Goal: Information Seeking & Learning: Learn about a topic

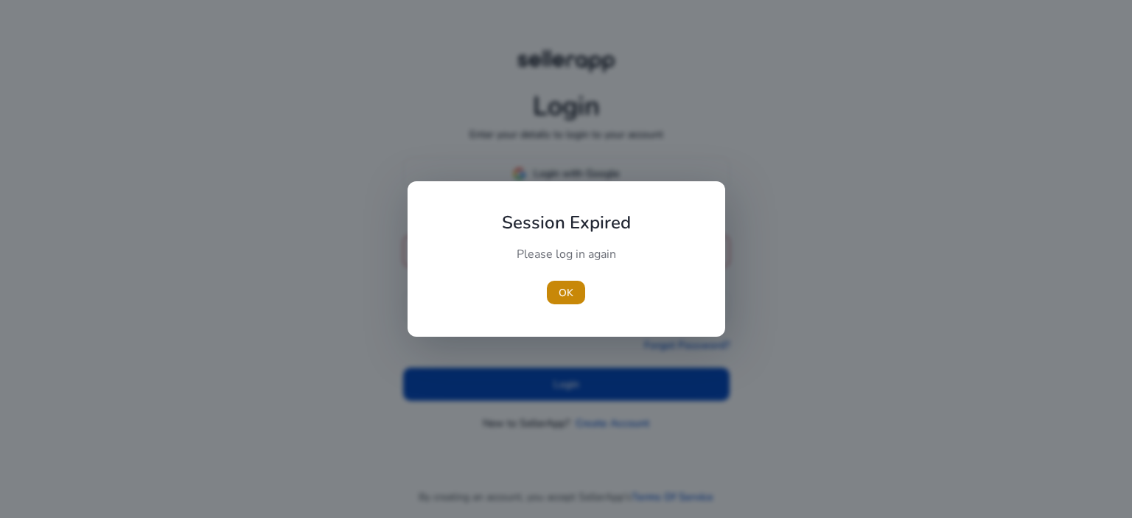
type input "**********"
click at [576, 377] on div at bounding box center [566, 259] width 1132 height 518
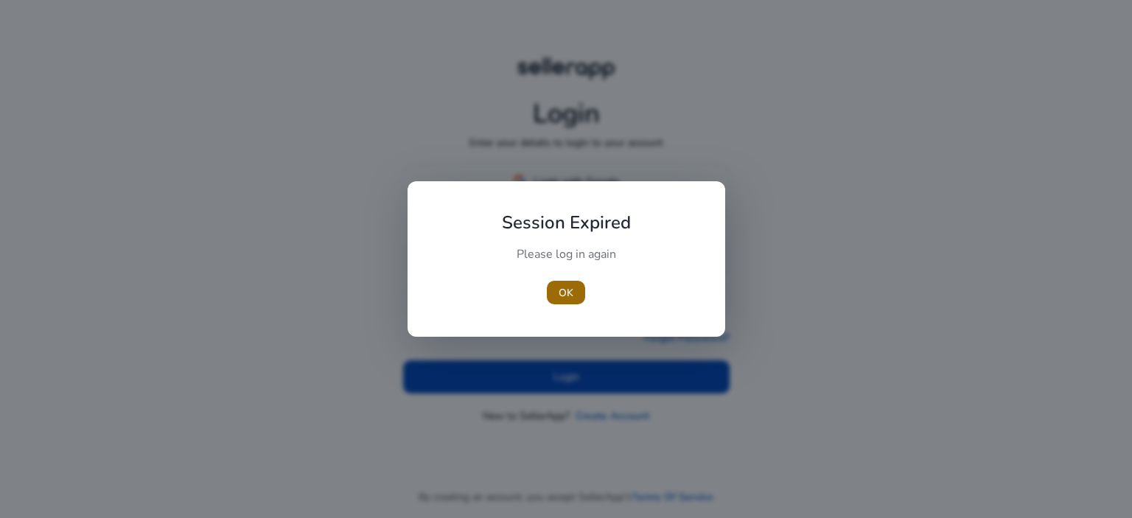
click at [548, 302] on span "button" at bounding box center [566, 292] width 38 height 35
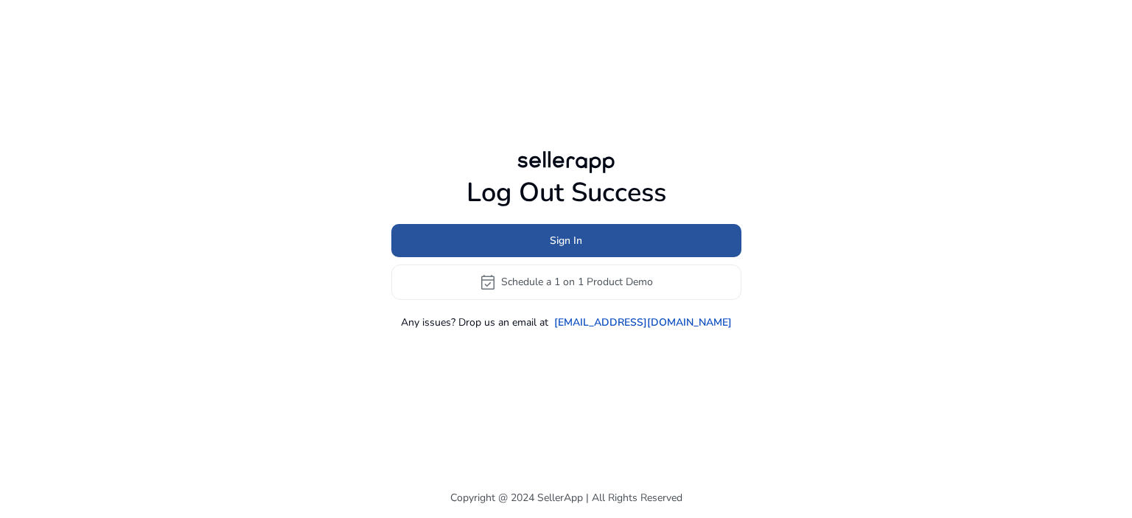
click at [637, 243] on span at bounding box center [566, 240] width 350 height 35
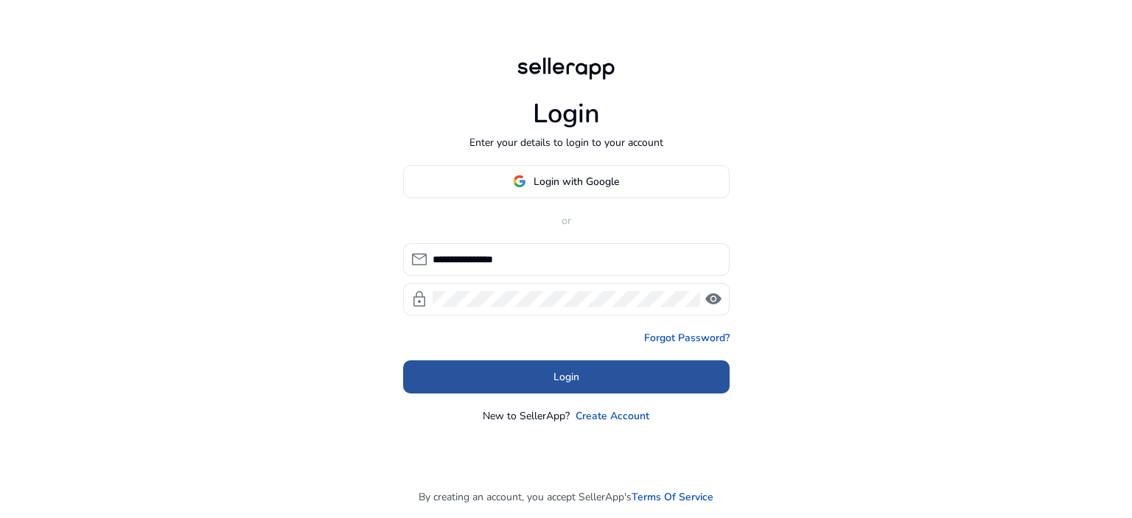
click at [540, 377] on span at bounding box center [566, 376] width 327 height 35
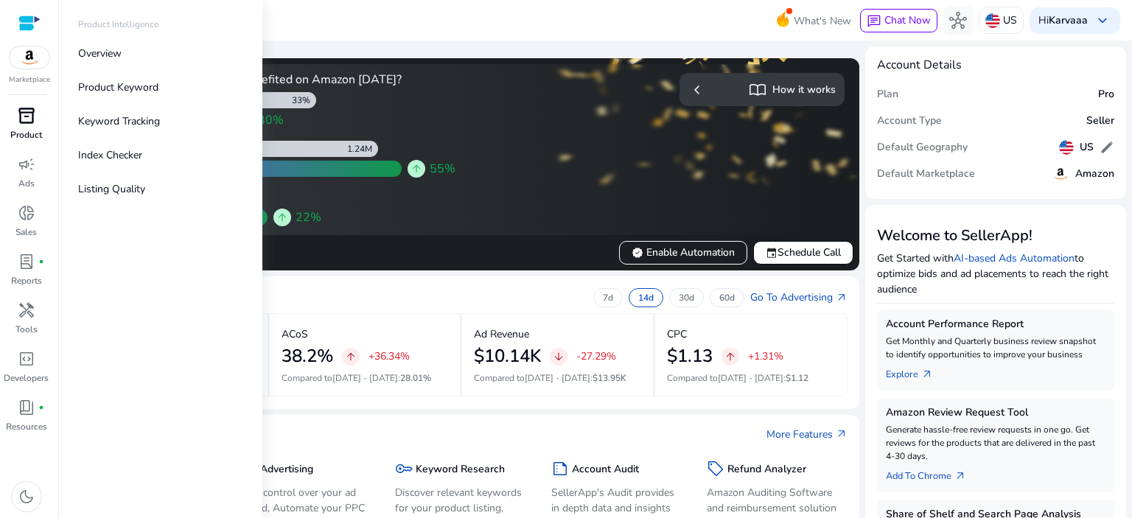
click at [29, 132] on p "Product" at bounding box center [26, 134] width 32 height 13
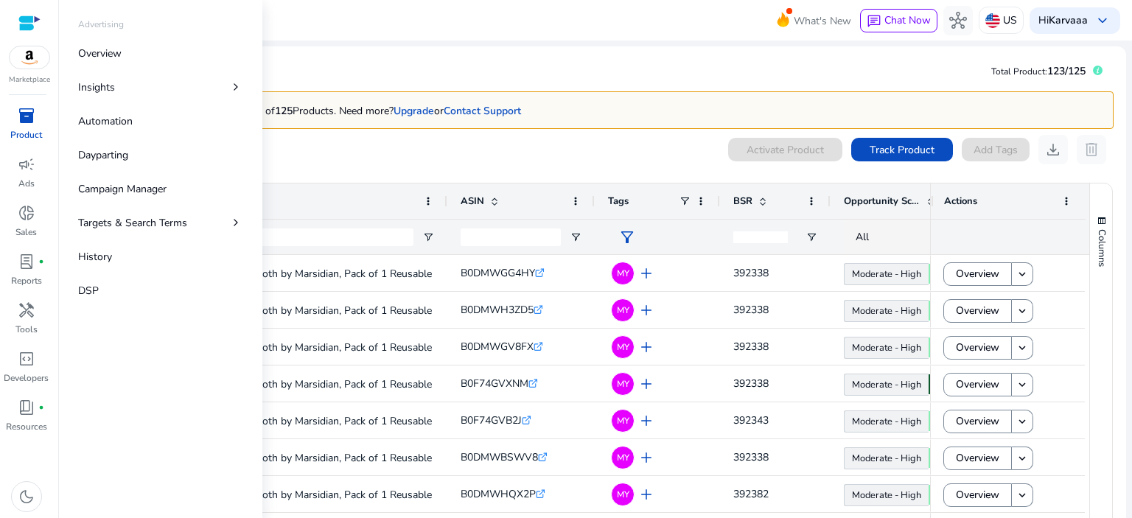
click at [27, 129] on p "Product" at bounding box center [26, 134] width 32 height 13
click at [36, 62] on img at bounding box center [30, 57] width 40 height 22
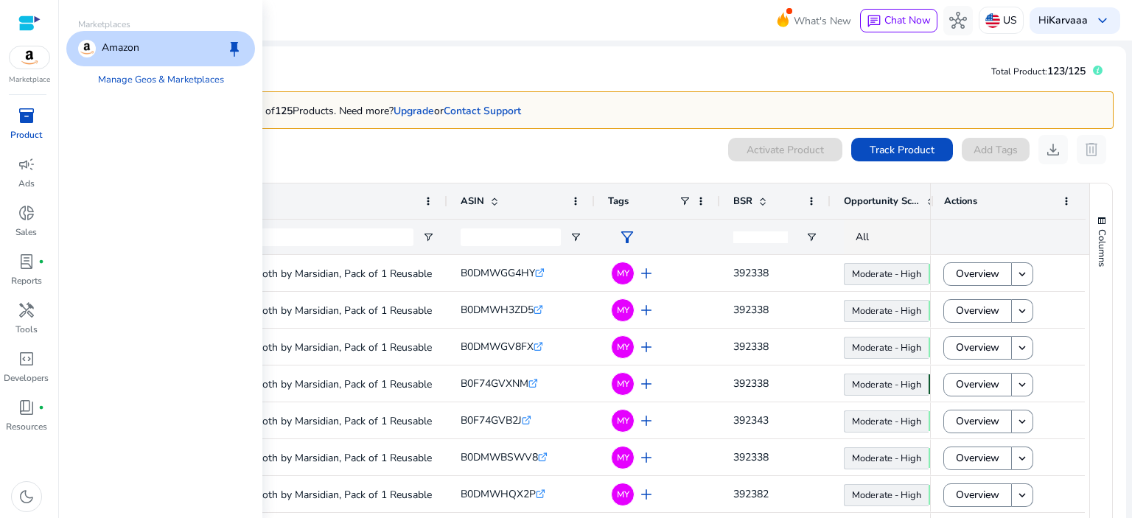
click at [36, 62] on img at bounding box center [30, 57] width 40 height 22
click at [27, 24] on div at bounding box center [29, 23] width 22 height 17
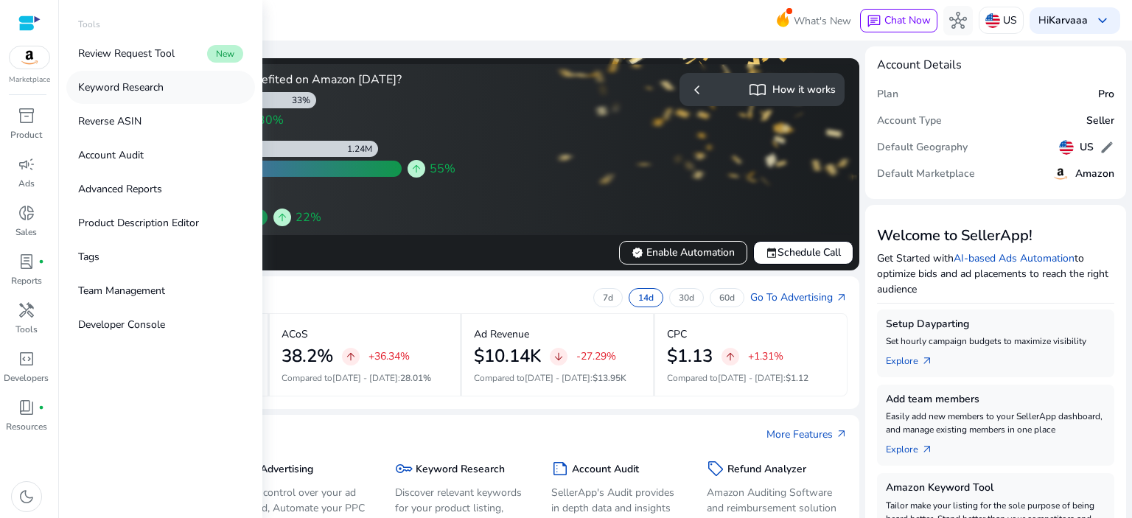
click at [125, 91] on p "Keyword Research" at bounding box center [121, 87] width 86 height 15
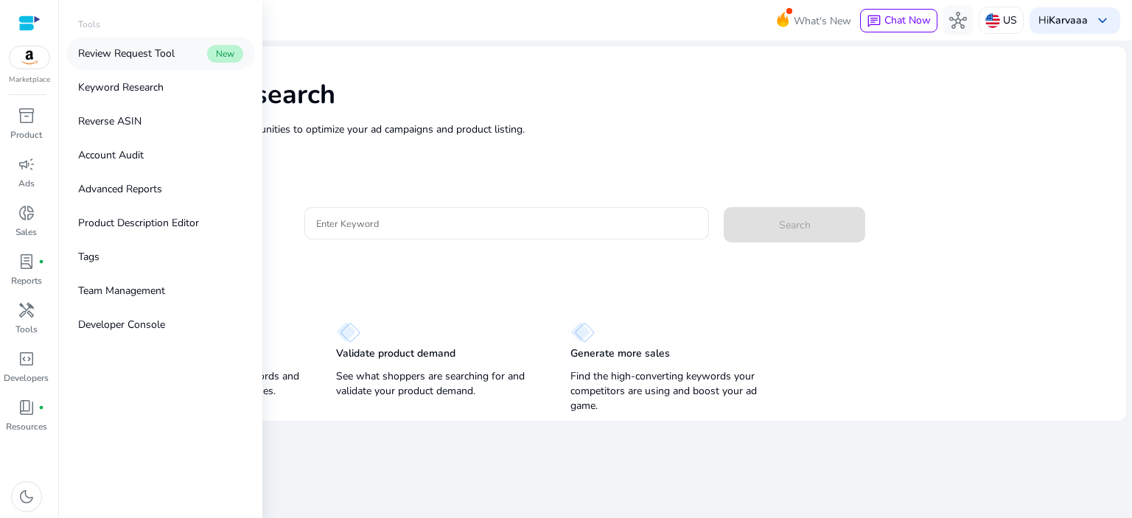
drag, startPoint x: 147, startPoint y: 54, endPoint x: 109, endPoint y: 49, distance: 38.6
click at [109, 49] on p "Review Request Tool" at bounding box center [126, 53] width 97 height 15
drag, startPoint x: 62, startPoint y: 52, endPoint x: 186, endPoint y: 55, distance: 123.9
click at [186, 55] on div "Tools Review Request Tool New Keyword Research Reverse ASIN Account Audit Advan…" at bounding box center [160, 259] width 203 height 518
copy p "Review Request Tool"
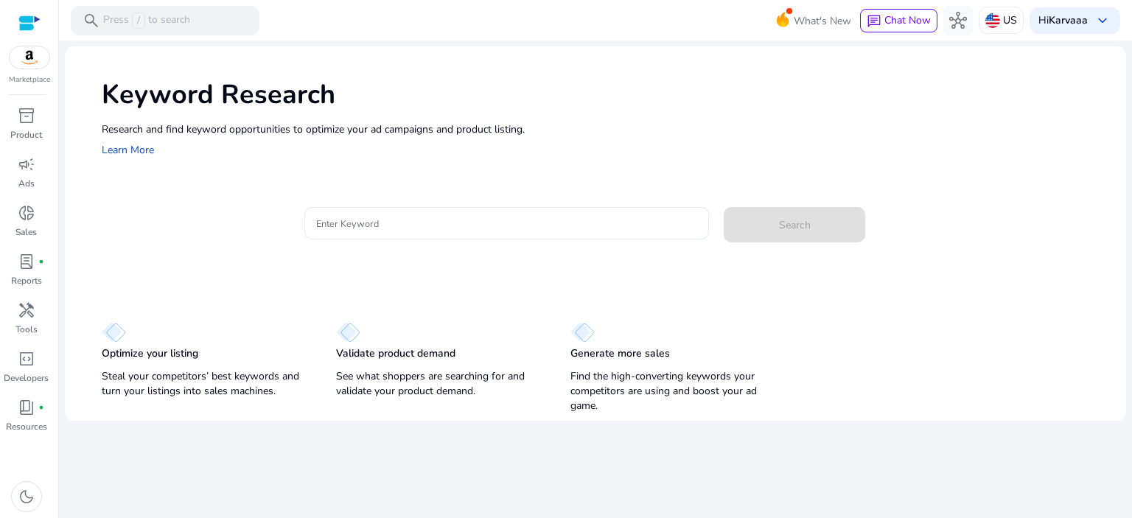
click at [346, 223] on input "Enter Keyword" at bounding box center [507, 223] width 382 height 16
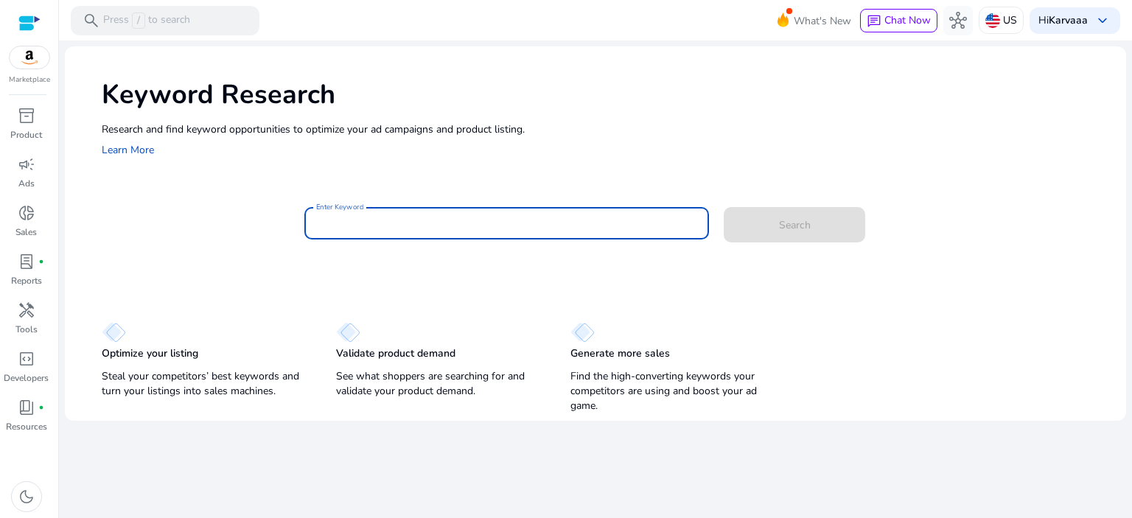
paste input "**********"
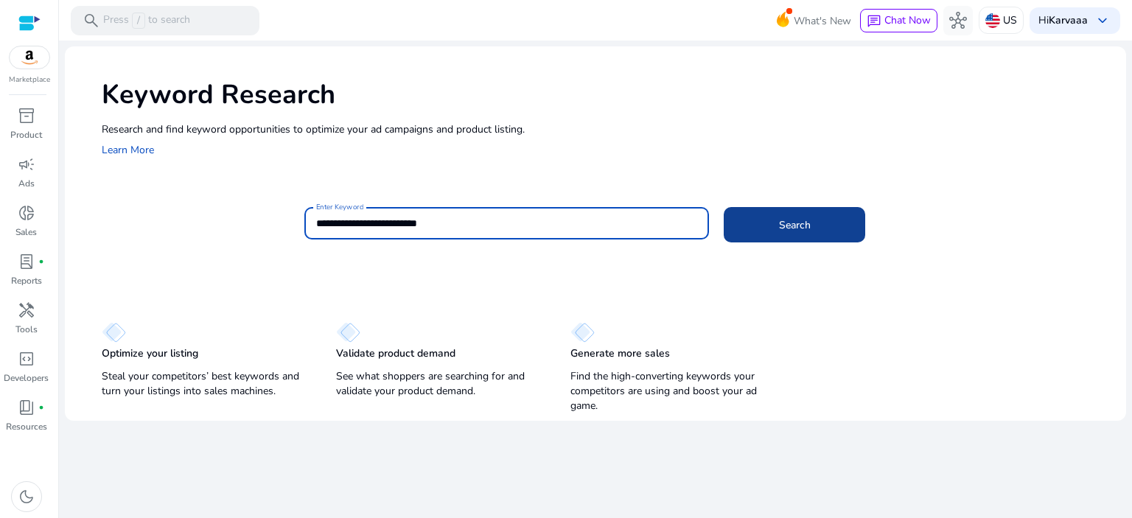
type input "**********"
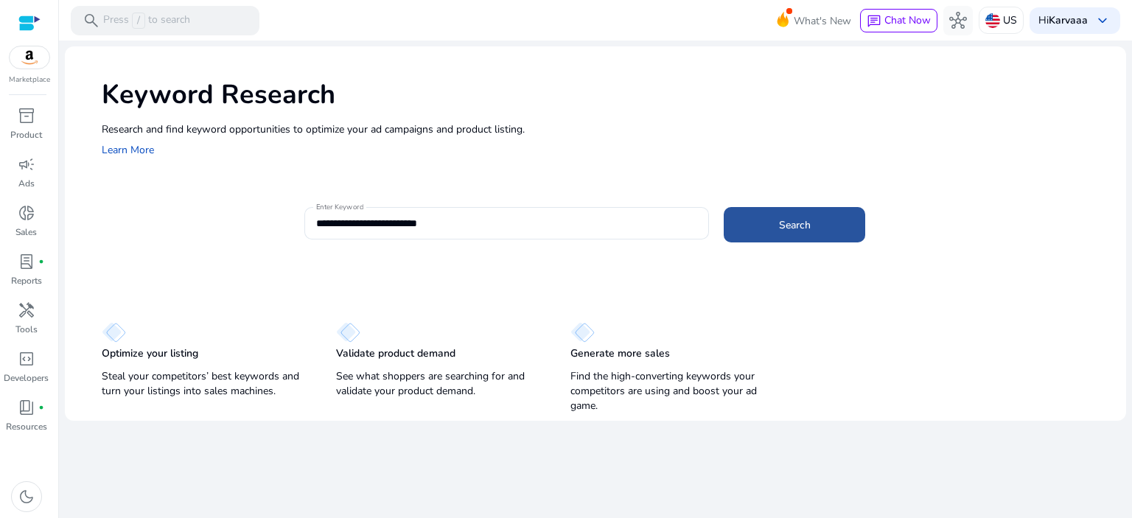
click at [754, 237] on span at bounding box center [795, 224] width 142 height 35
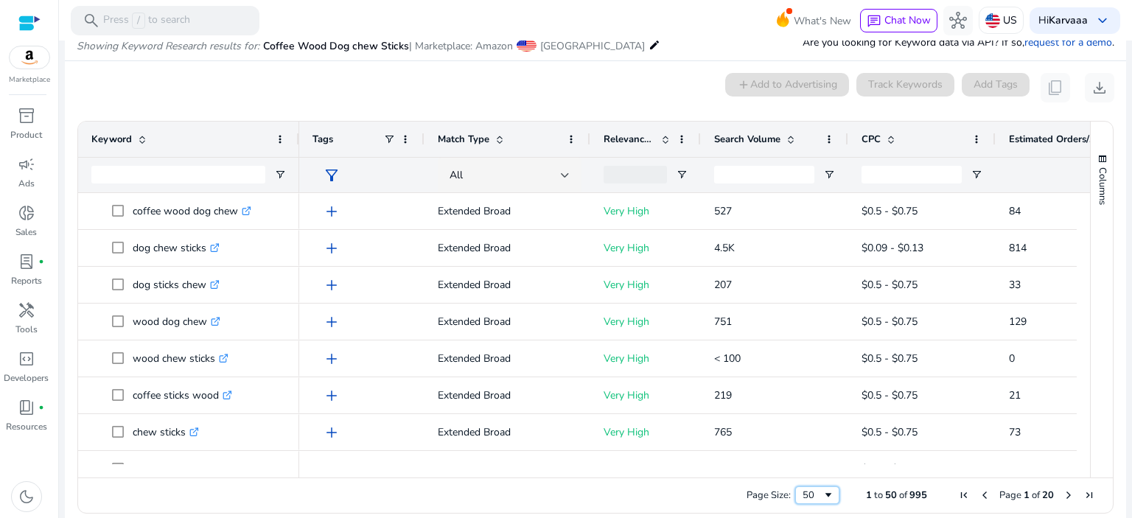
click at [804, 495] on div "50" at bounding box center [813, 495] width 20 height 13
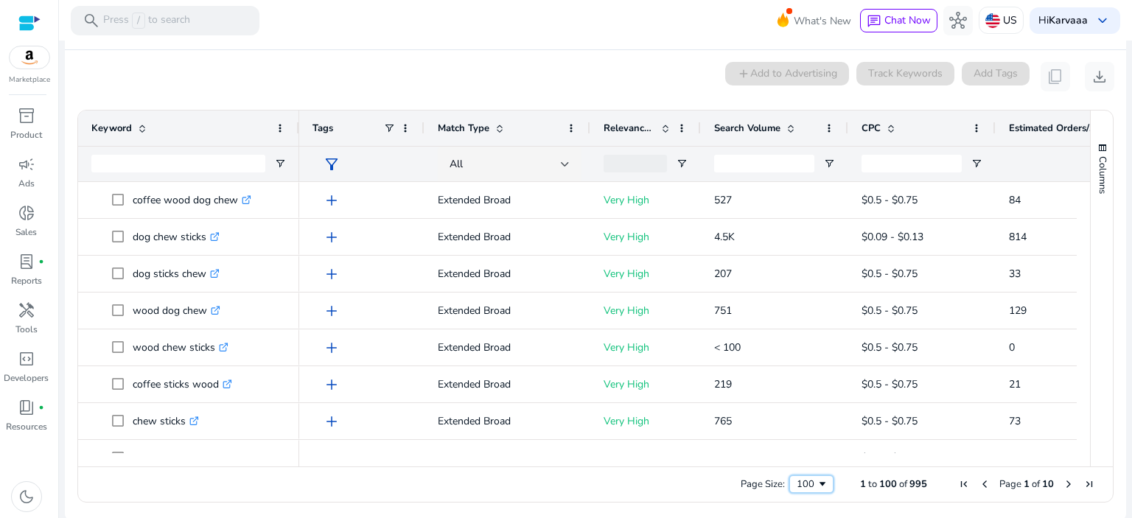
scroll to position [139, 0]
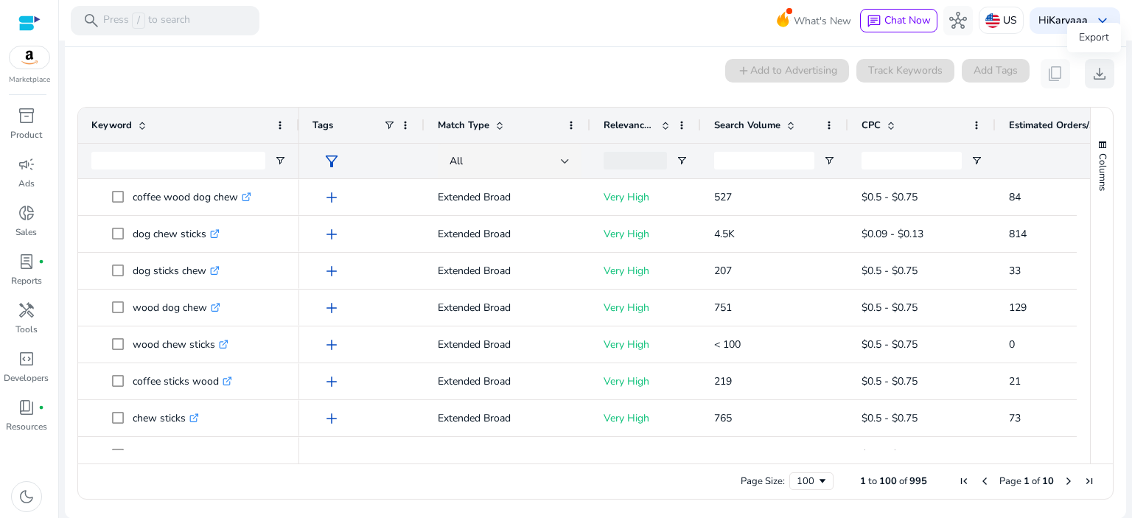
click at [1105, 69] on button "download" at bounding box center [1099, 73] width 29 height 29
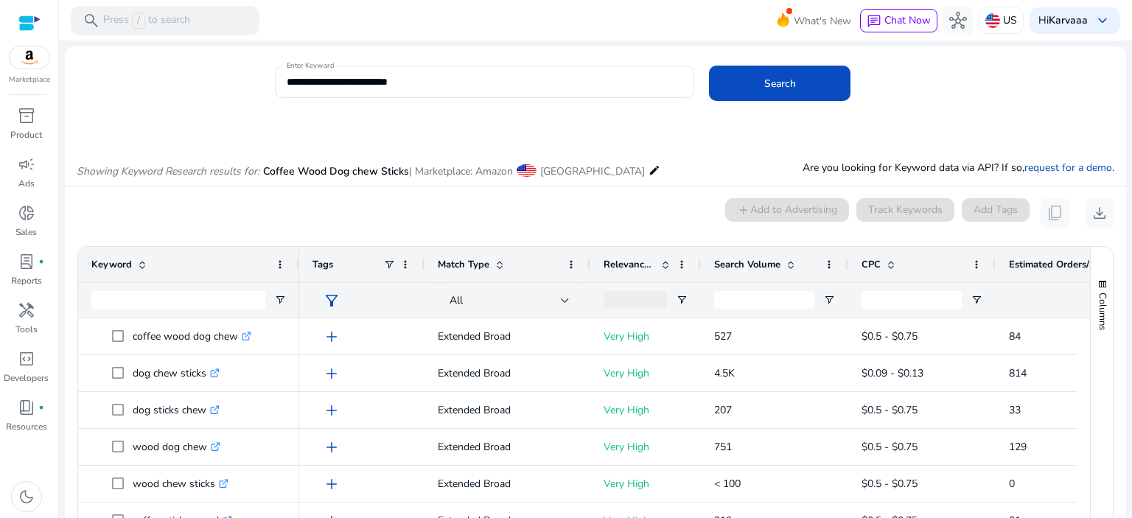
scroll to position [139, 0]
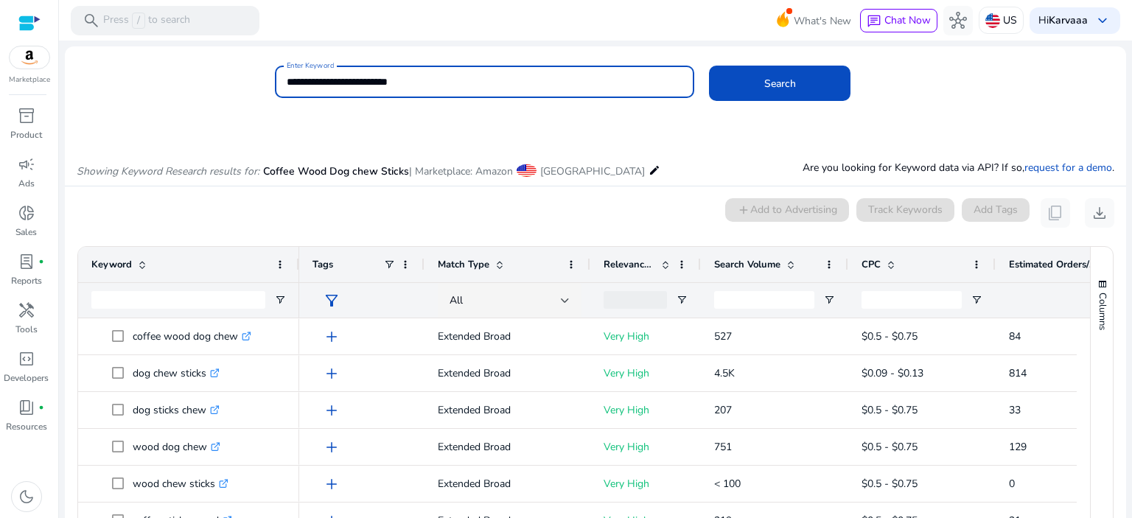
click at [512, 85] on input "**********" at bounding box center [485, 82] width 397 height 16
paste input
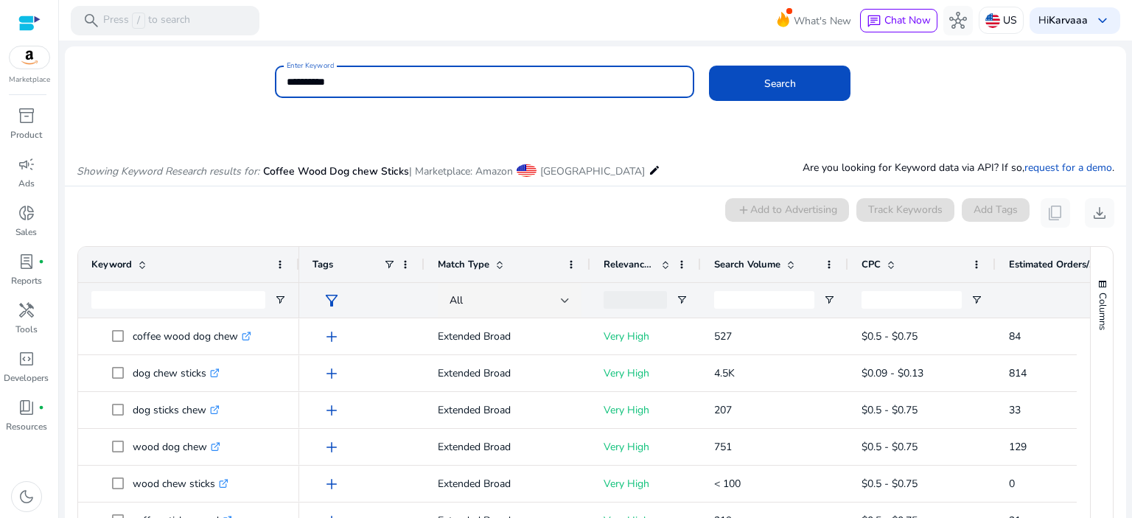
type input "**********"
click at [709, 66] on button "Search" at bounding box center [780, 83] width 142 height 35
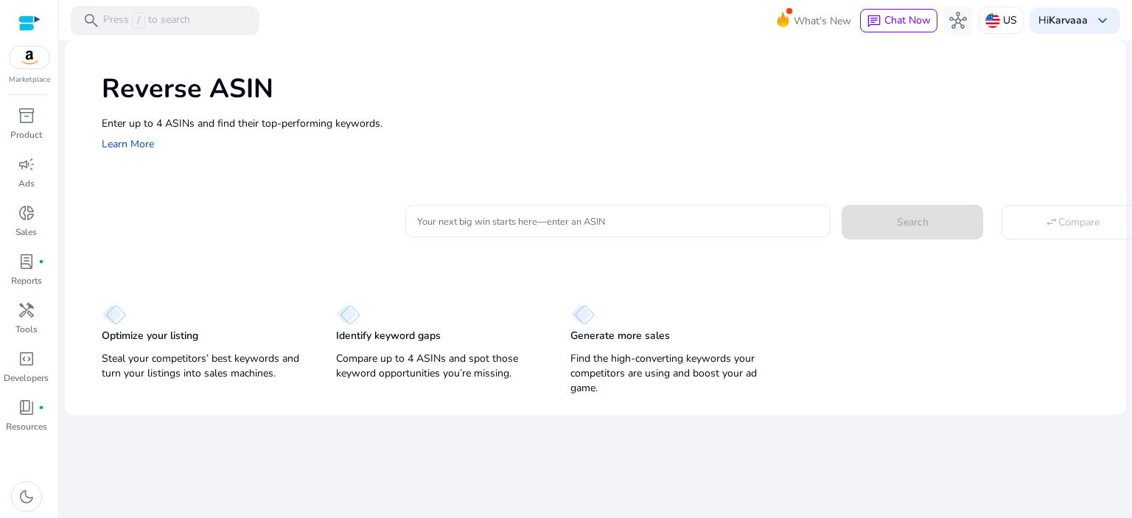
click at [630, 231] on div at bounding box center [618, 221] width 402 height 32
click at [583, 212] on div "Your next big win starts here—enter an ASIN" at bounding box center [618, 221] width 402 height 32
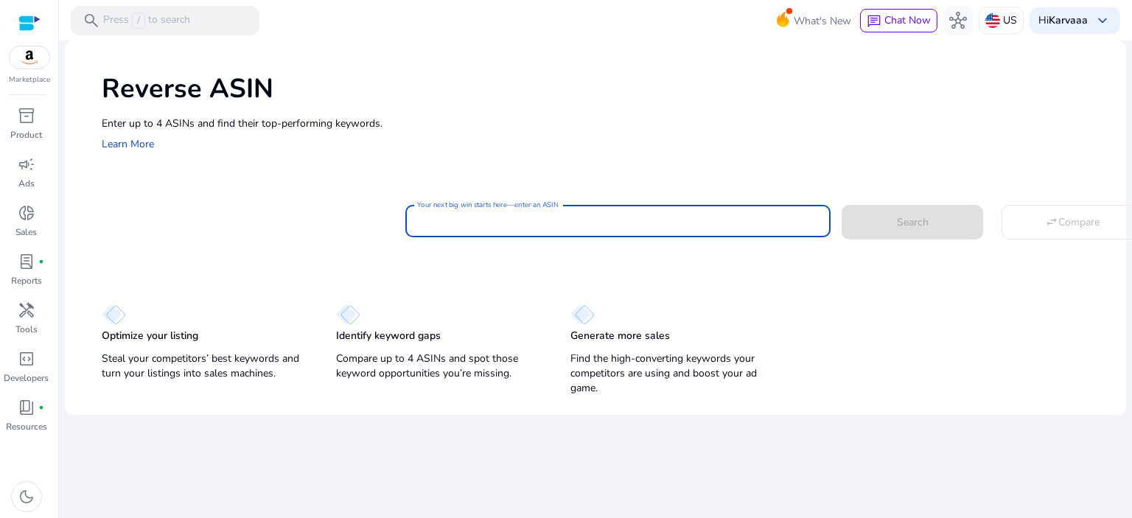
click at [558, 220] on input "Your next big win starts here—enter an ASIN" at bounding box center [618, 221] width 402 height 16
paste input "**********"
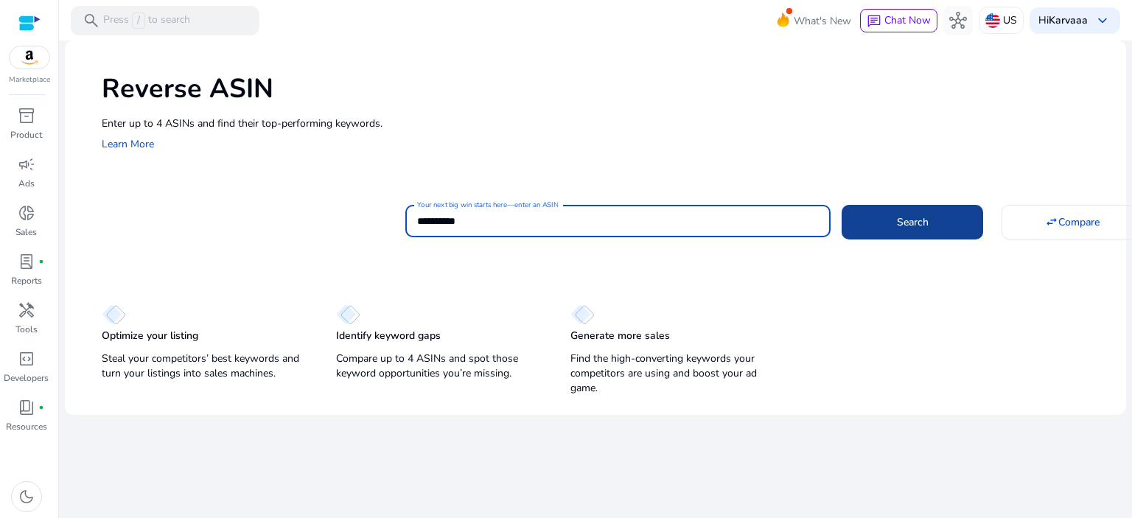
type input "**********"
click at [866, 215] on span at bounding box center [913, 221] width 142 height 35
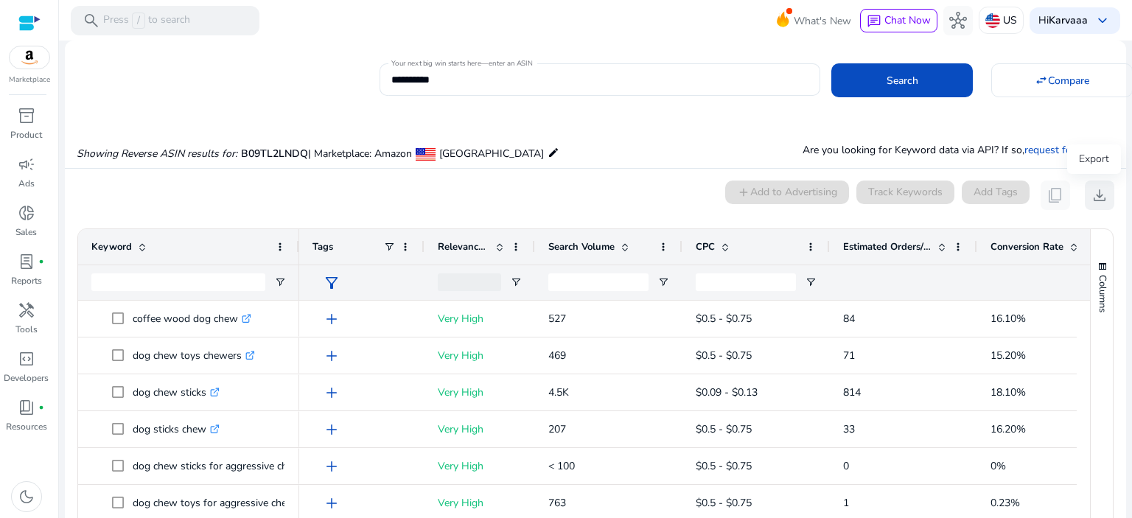
click at [1091, 197] on span "download" at bounding box center [1100, 196] width 18 height 18
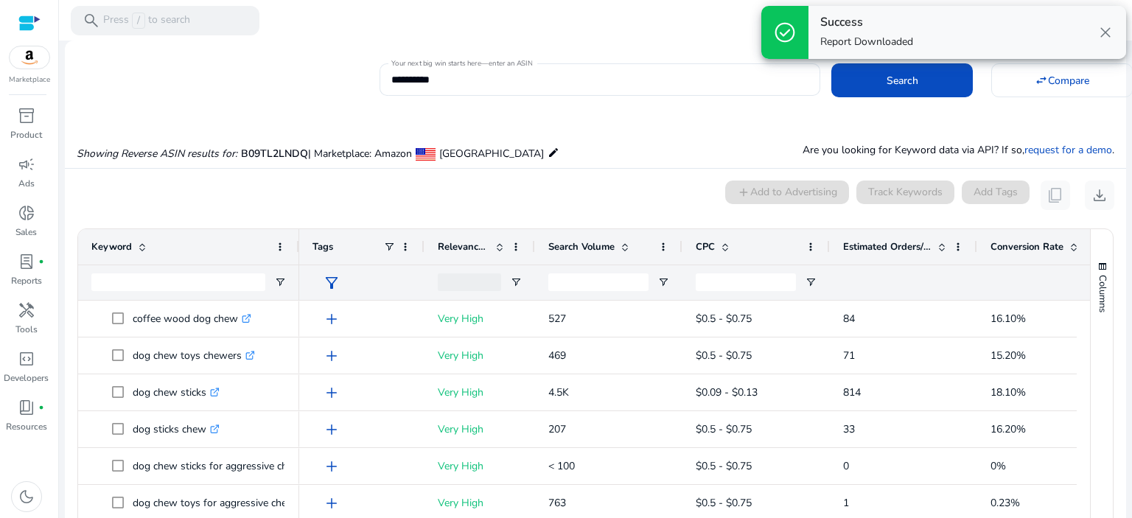
drag, startPoint x: 1101, startPoint y: 26, endPoint x: 1086, endPoint y: 0, distance: 30.1
click at [1101, 26] on span "close" at bounding box center [1106, 33] width 18 height 18
